Goal: Task Accomplishment & Management: Complete application form

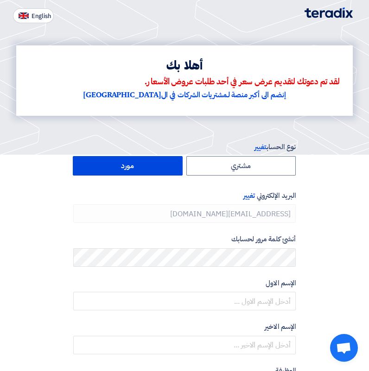
type input "[PHONE_NUMBER]"
drag, startPoint x: 61, startPoint y: 38, endPoint x: 207, endPoint y: 52, distance: 147.3
click at [66, 38] on div at bounding box center [184, 76] width 369 height 158
click at [315, 12] on img at bounding box center [329, 12] width 48 height 11
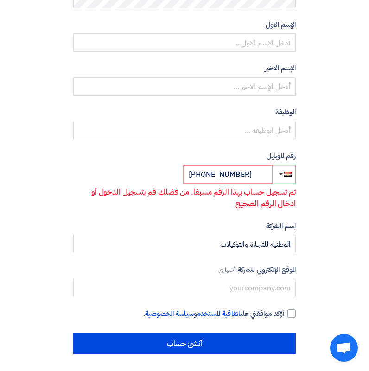
scroll to position [260, 0]
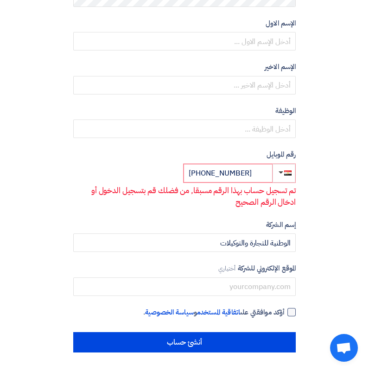
click at [283, 310] on span "أؤكد موافقتي على اتفاقية المستخدم و سياسة الخصوصية ." at bounding box center [213, 312] width 141 height 11
click at [283, 310] on input "أؤكد موافقتي على اتفاقية المستخدم و سياسة الخصوصية ." at bounding box center [173, 316] width 223 height 19
checkbox input "true"
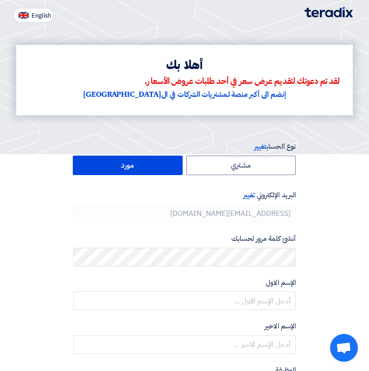
scroll to position [0, 0]
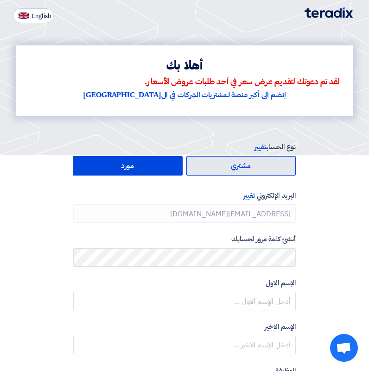
click at [251, 167] on label "مشتري" at bounding box center [241, 165] width 110 height 19
click at [251, 167] on input "مشتري" at bounding box center [241, 166] width 109 height 19
radio input "true"
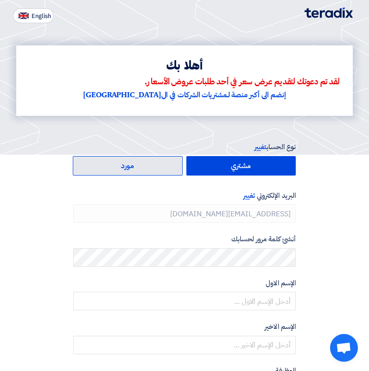
click at [128, 165] on label "مورد" at bounding box center [128, 165] width 110 height 19
click at [128, 165] on input "مورد" at bounding box center [127, 166] width 109 height 19
radio input "true"
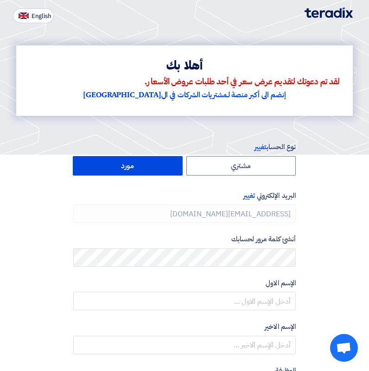
click at [203, 78] on span "لقد تم دعوتك لتقديم عرض سعر في أحد طلبات عروض الأسعار." at bounding box center [242, 82] width 195 height 9
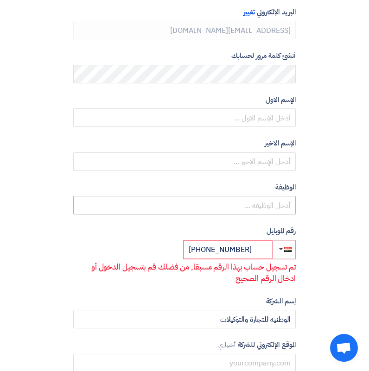
scroll to position [167, 0]
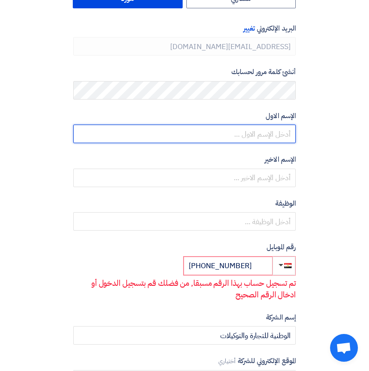
click at [259, 128] on input "text" at bounding box center [184, 134] width 223 height 19
type input "Pola"
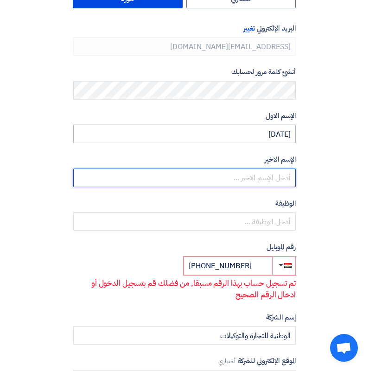
type input "Mekhael"
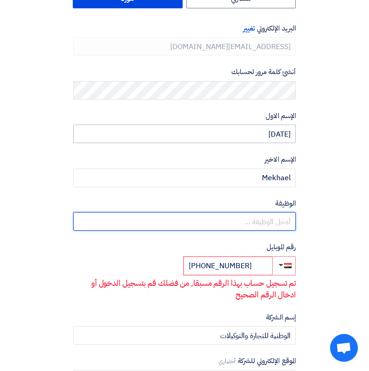
type input "Sales Engineer"
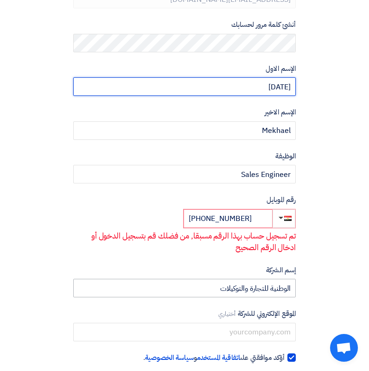
scroll to position [260, 0]
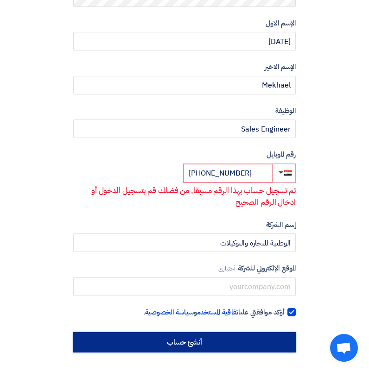
click at [164, 344] on input "أنشئ حساب" at bounding box center [184, 342] width 223 height 20
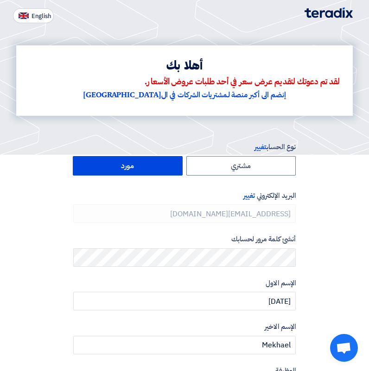
click at [213, 99] on div "إنضم الى أكبر منصة لـمشتريات الشركات في الشرق الأوسط" at bounding box center [184, 95] width 311 height 11
click at [332, 17] on img at bounding box center [329, 12] width 48 height 11
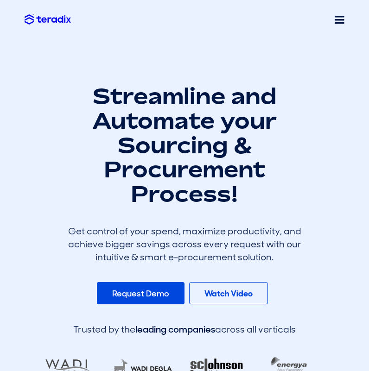
click at [152, 295] on link "Request Demo" at bounding box center [141, 293] width 88 height 22
click at [55, 20] on img at bounding box center [48, 19] width 46 height 10
click at [336, 21] on span at bounding box center [340, 20] width 10 height 12
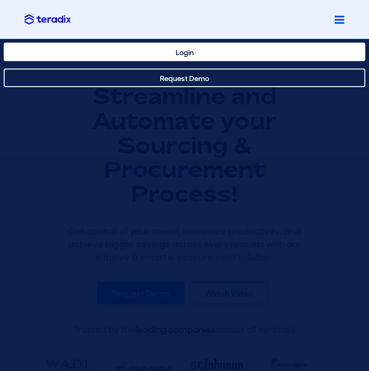
click at [211, 59] on link "Login" at bounding box center [185, 52] width 362 height 19
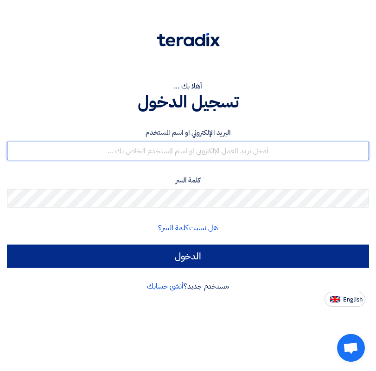
type input "bola@alwataniaeg.com"
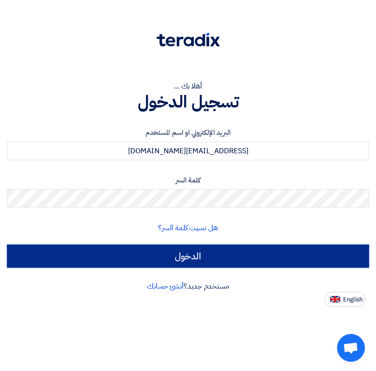
click at [190, 249] on input "الدخول" at bounding box center [188, 256] width 362 height 23
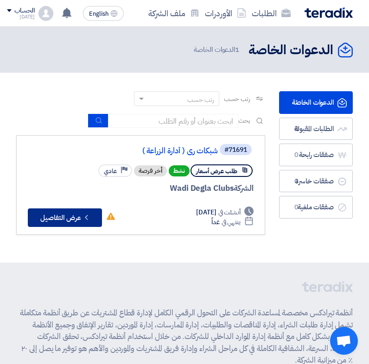
click at [76, 227] on button "Check details عرض التفاصيل" at bounding box center [65, 218] width 74 height 19
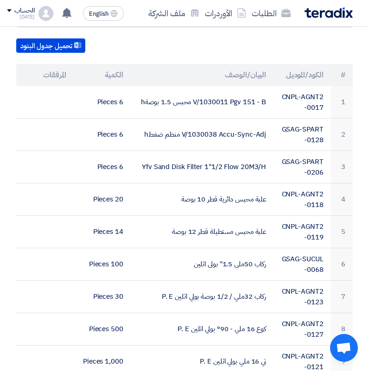
scroll to position [232, 0]
